Goal: Information Seeking & Learning: Learn about a topic

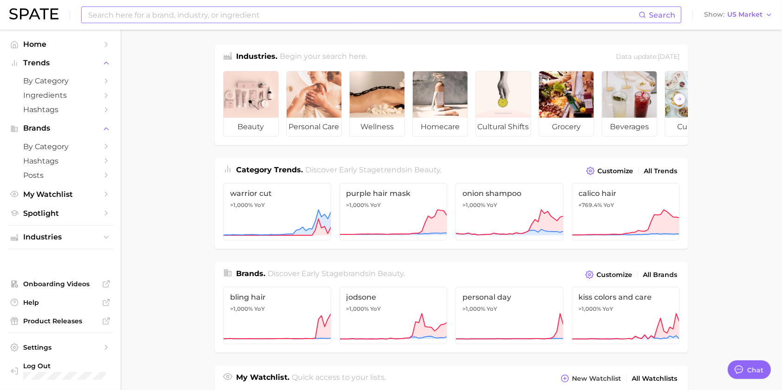
click at [191, 13] on input at bounding box center [362, 15] width 551 height 16
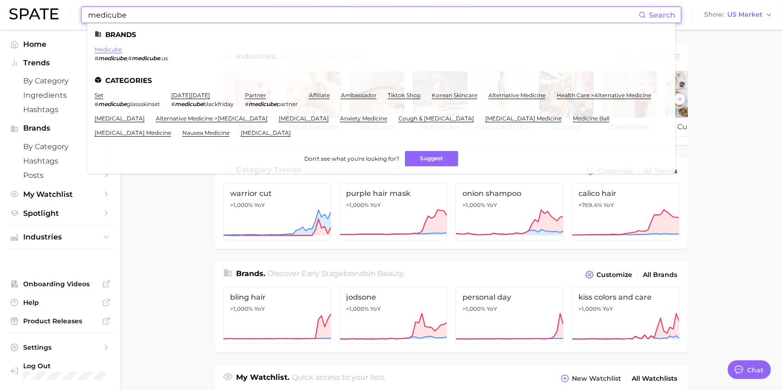
type input "medicube"
click at [109, 50] on link "medicube" at bounding box center [108, 49] width 27 height 7
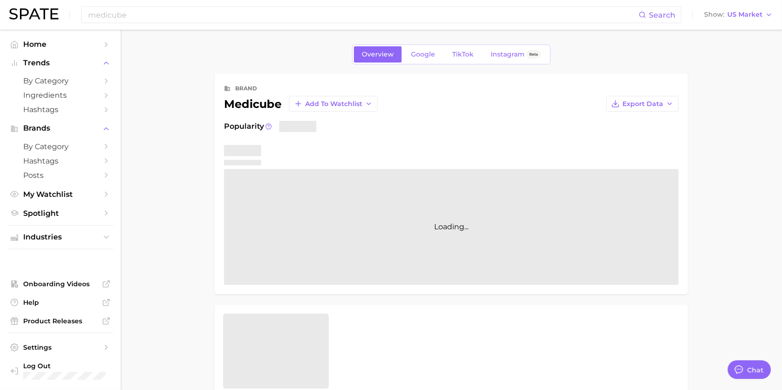
type textarea "x"
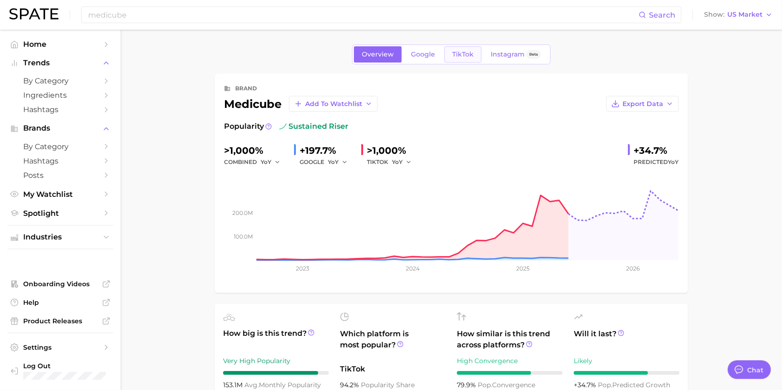
click at [471, 55] on span "TikTok" at bounding box center [462, 55] width 21 height 8
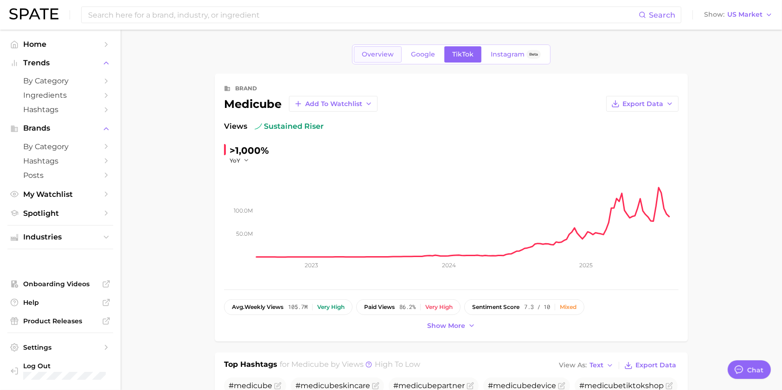
click at [378, 51] on span "Overview" at bounding box center [378, 55] width 32 height 8
